Goal: Find specific page/section: Find specific page/section

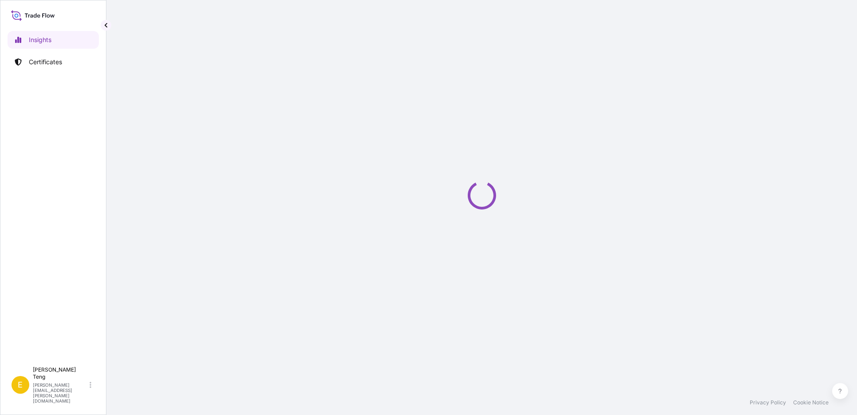
select select "2025"
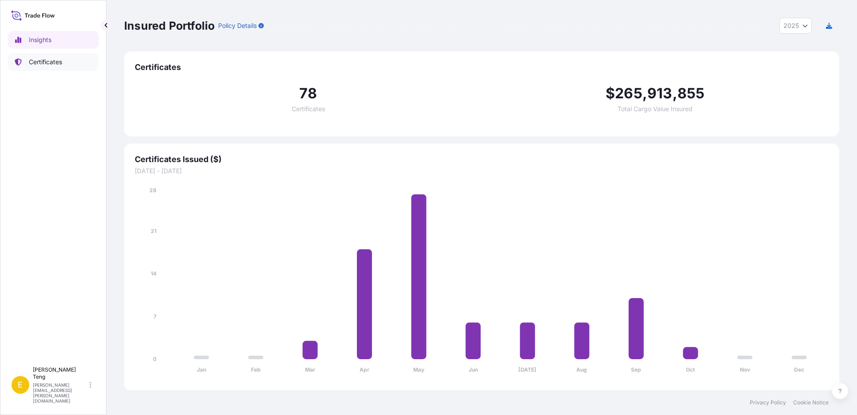
click at [62, 61] on p "Certificates" at bounding box center [45, 62] width 33 height 9
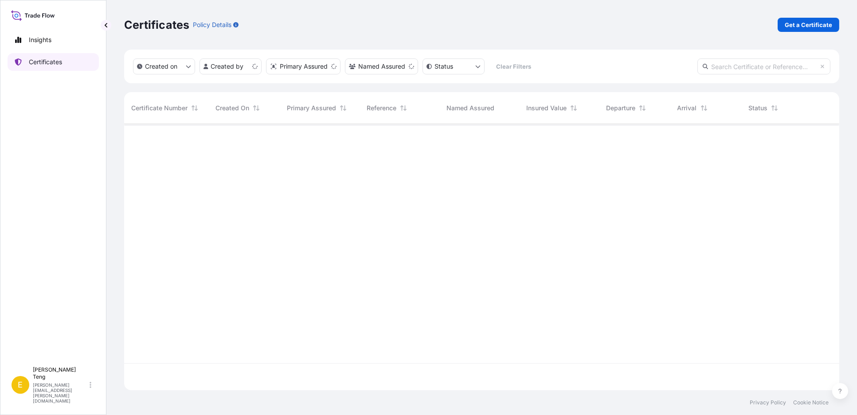
scroll to position [264, 707]
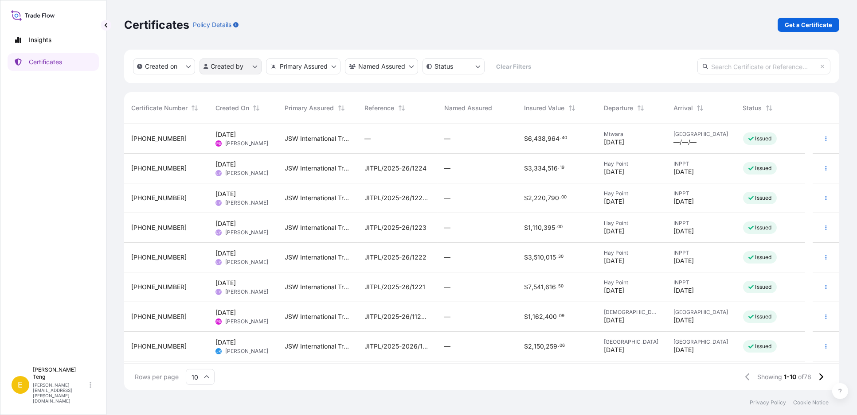
click at [257, 67] on html "Insights Certificates E Evon Teng evon.teng@wtwco.com Certificates Policy Detai…" at bounding box center [428, 207] width 857 height 415
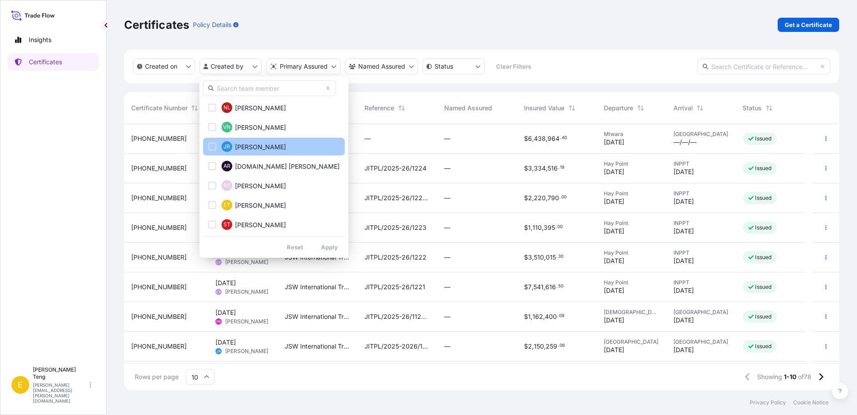
scroll to position [118, 0]
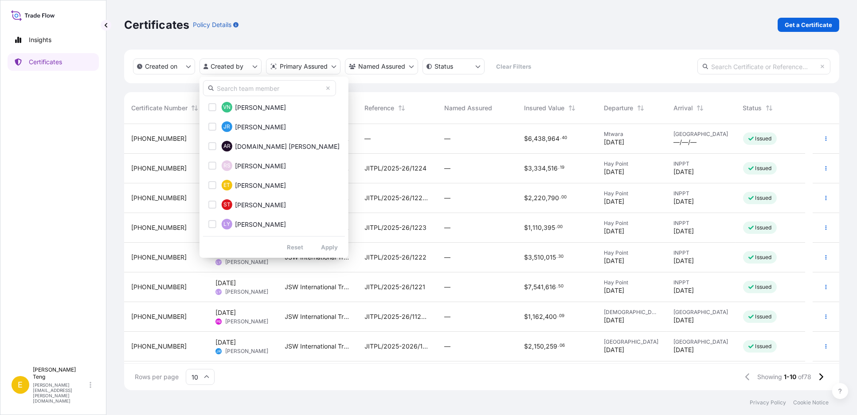
drag, startPoint x: 309, startPoint y: 23, endPoint x: 309, endPoint y: 2, distance: 20.4
click at [309, 23] on html "Insights Certificates E Evon Teng evon.teng@wtwco.com Certificates Policy Detai…" at bounding box center [428, 207] width 857 height 415
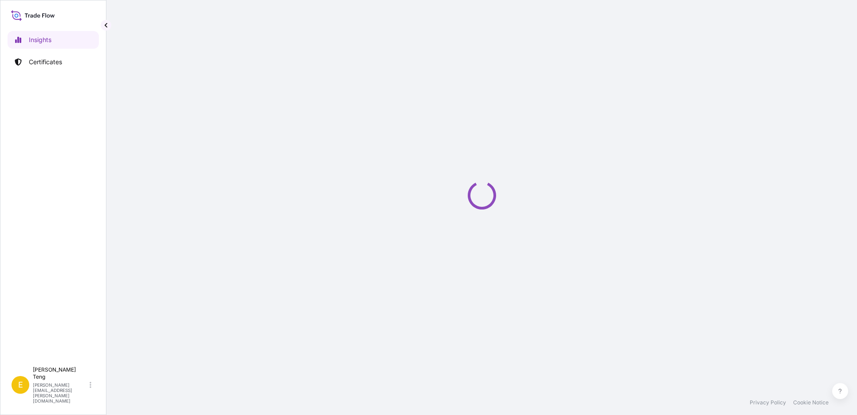
select select "2025"
